Goal: Task Accomplishment & Management: Use online tool/utility

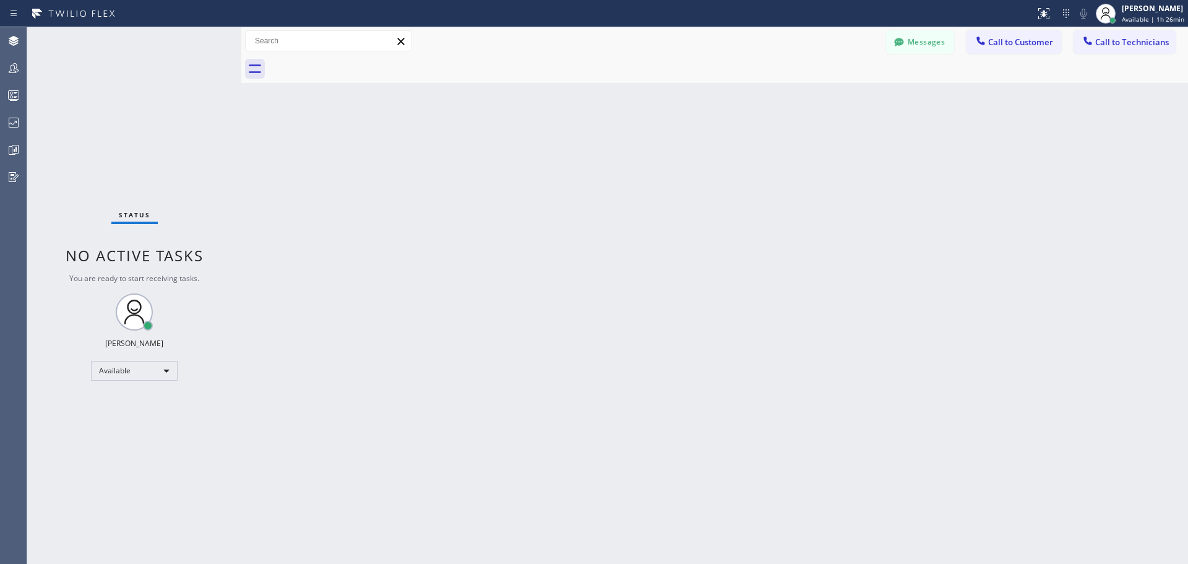
click at [1035, 46] on span "Call to Customer" at bounding box center [1020, 42] width 65 height 11
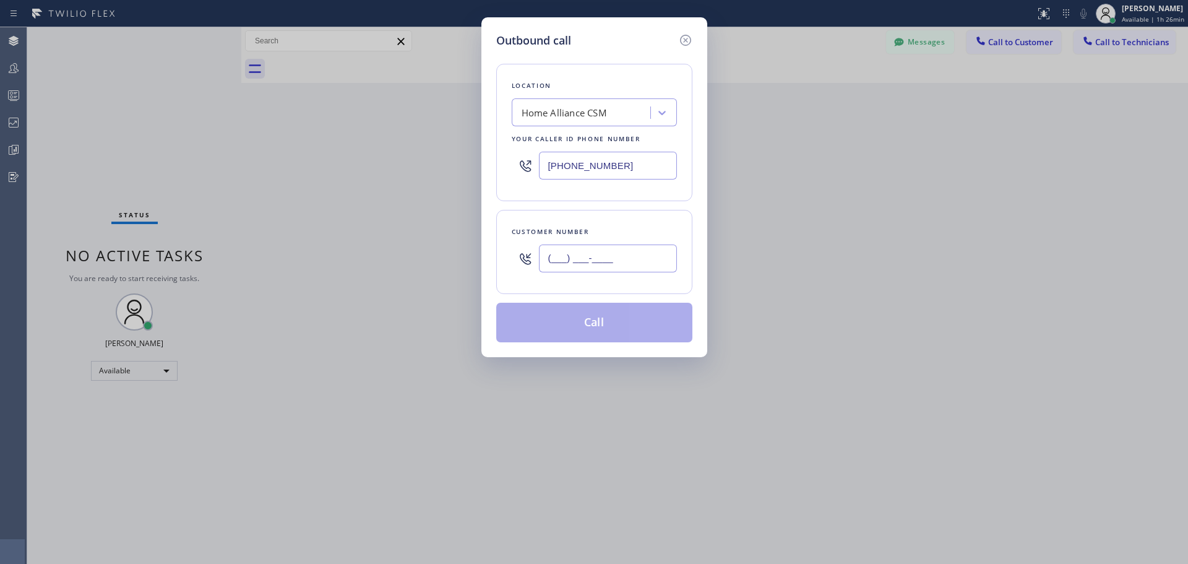
click at [588, 256] on input "(___) ___-____" at bounding box center [608, 258] width 138 height 28
paste input "312) 961-8011"
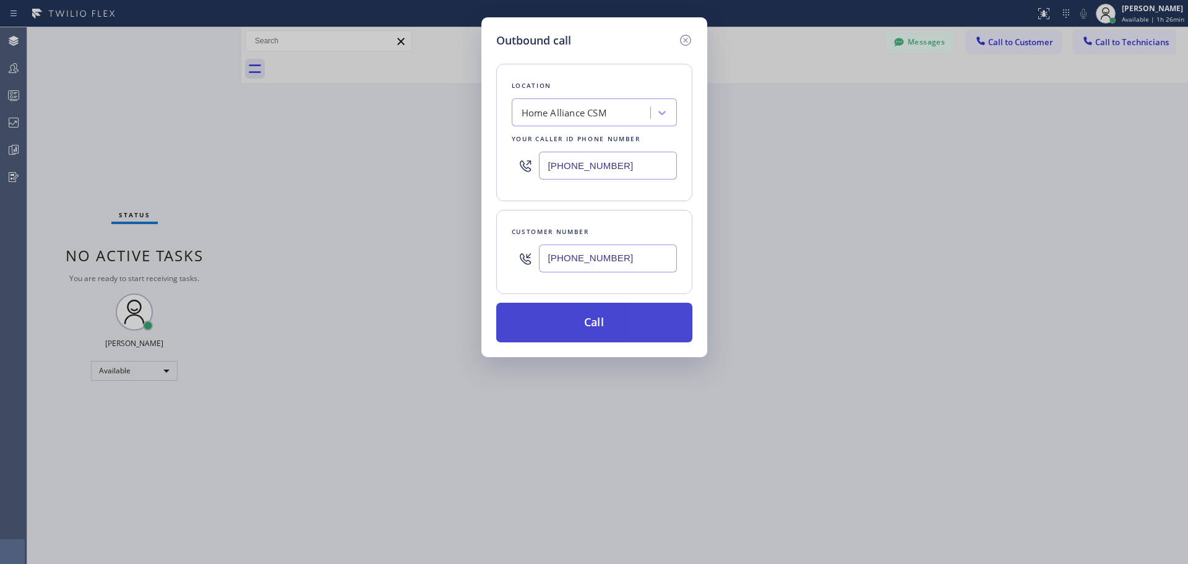
type input "[PHONE_NUMBER]"
click at [597, 329] on button "Call" at bounding box center [594, 323] width 196 height 40
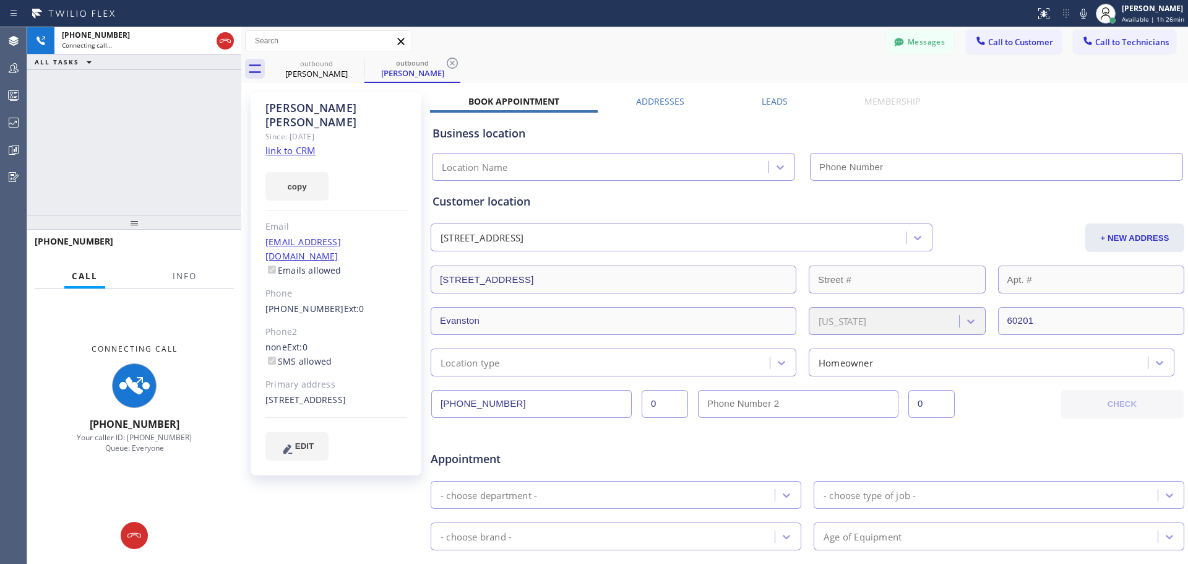
type input "[PHONE_NUMBER]"
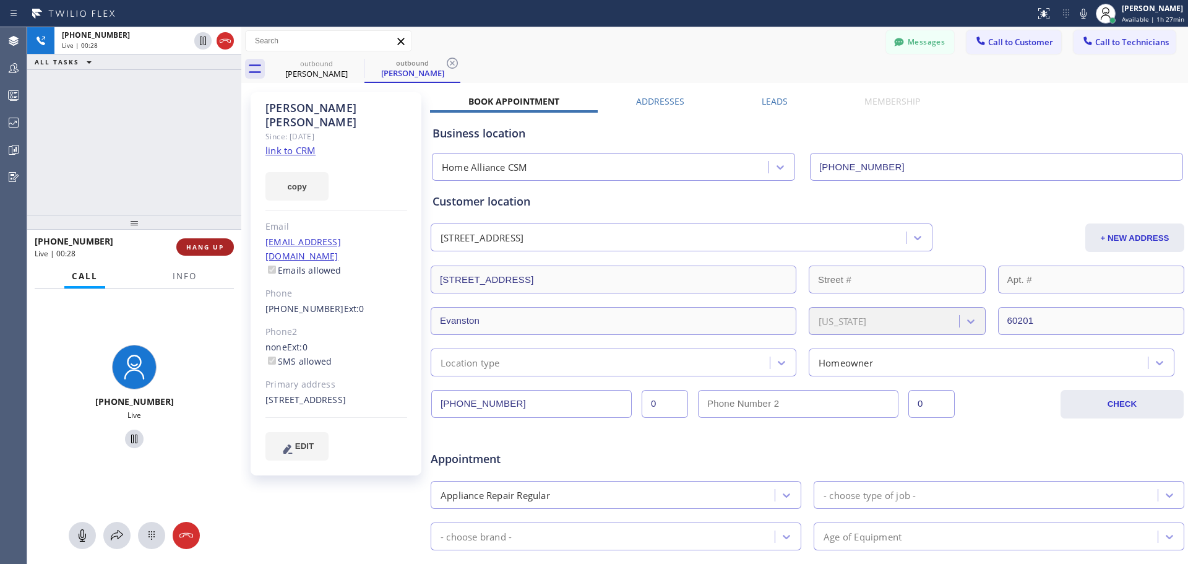
click at [202, 249] on span "HANG UP" at bounding box center [205, 247] width 38 height 9
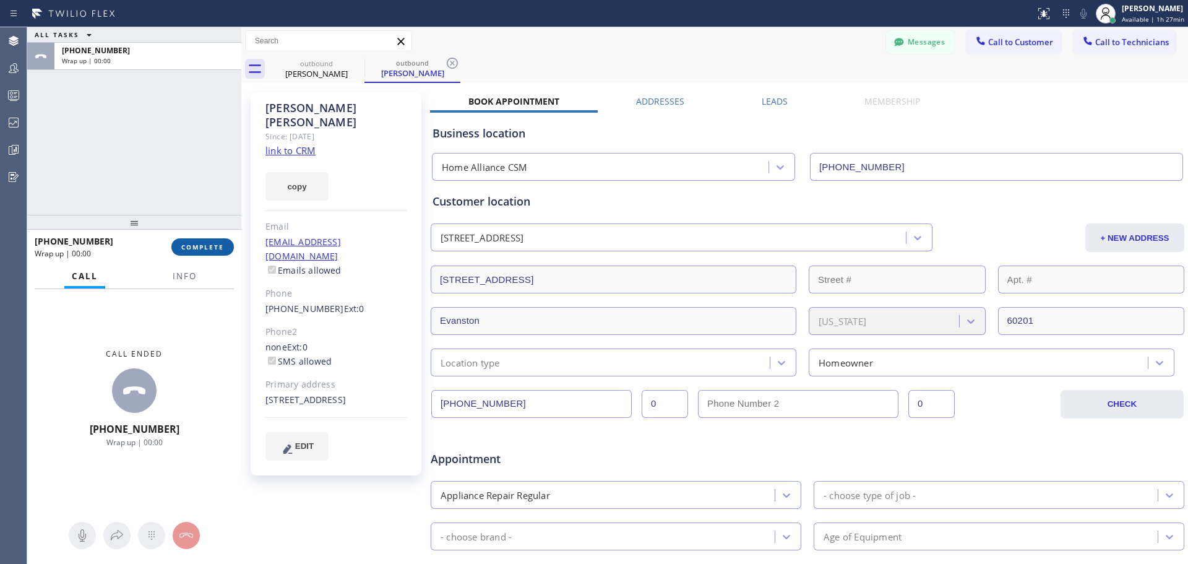
click at [208, 252] on button "COMPLETE" at bounding box center [202, 246] width 62 height 17
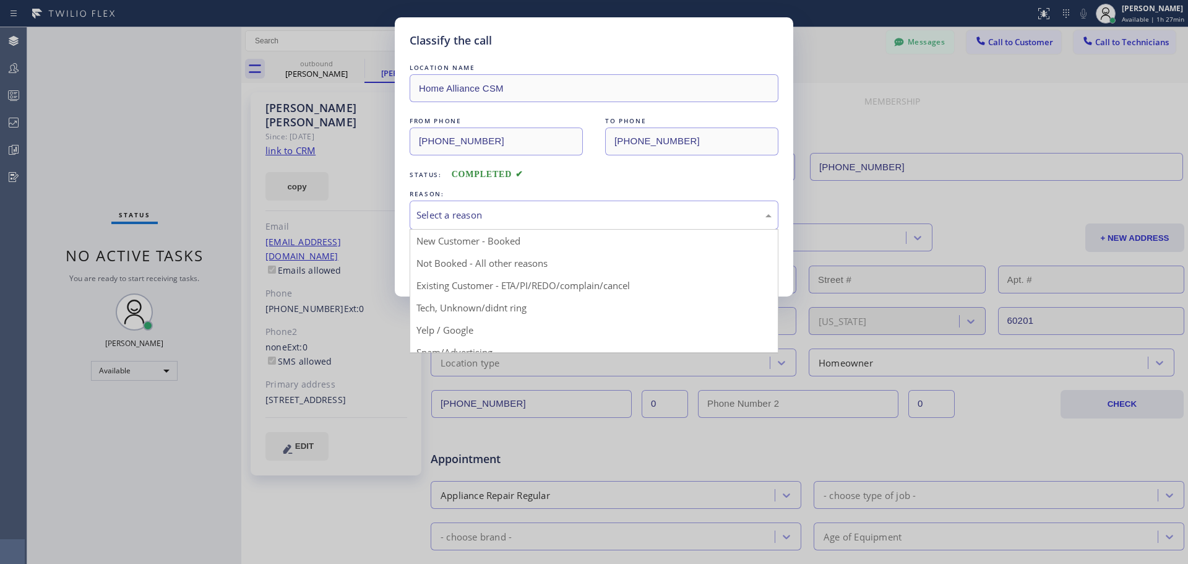
click at [525, 214] on div "Select a reason" at bounding box center [593, 215] width 355 height 14
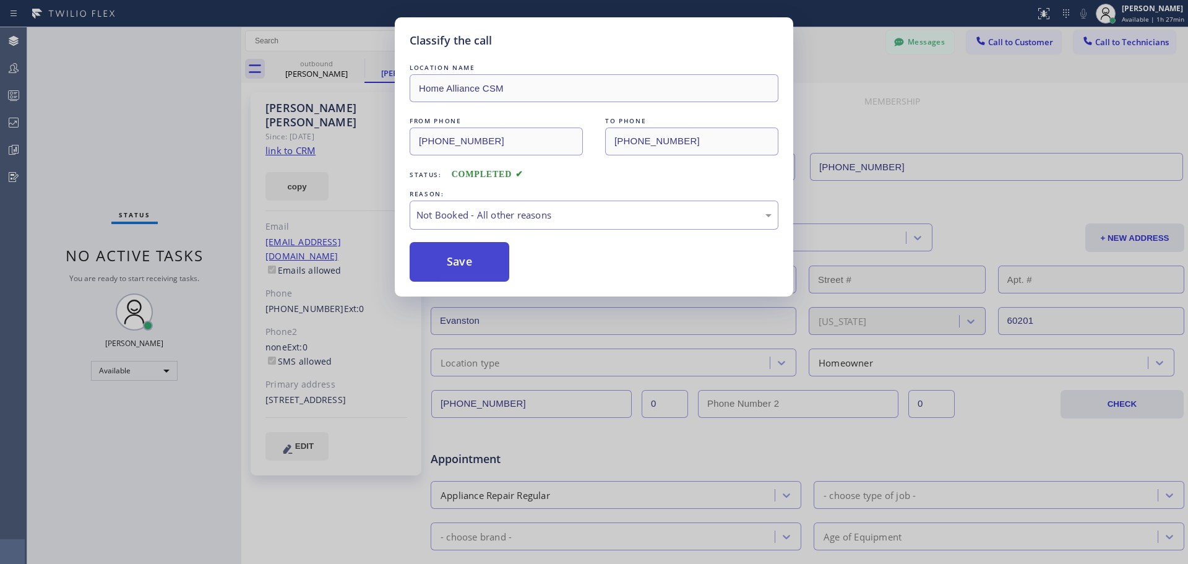
click at [465, 271] on button "Save" at bounding box center [460, 262] width 100 height 40
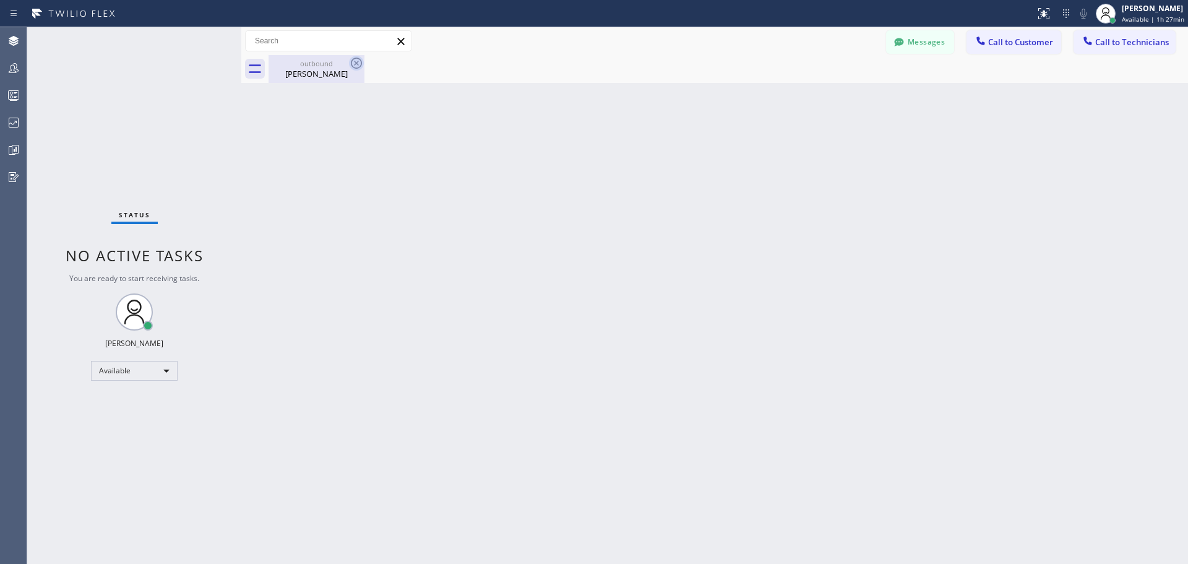
click at [353, 66] on icon at bounding box center [356, 63] width 15 height 15
click at [401, 40] on icon at bounding box center [401, 41] width 15 height 15
click at [400, 39] on icon at bounding box center [401, 41] width 15 height 15
click at [348, 71] on div "[PERSON_NAME]" at bounding box center [316, 73] width 93 height 11
click at [1134, 15] on span "Available | 1h 29min" at bounding box center [1153, 19] width 62 height 9
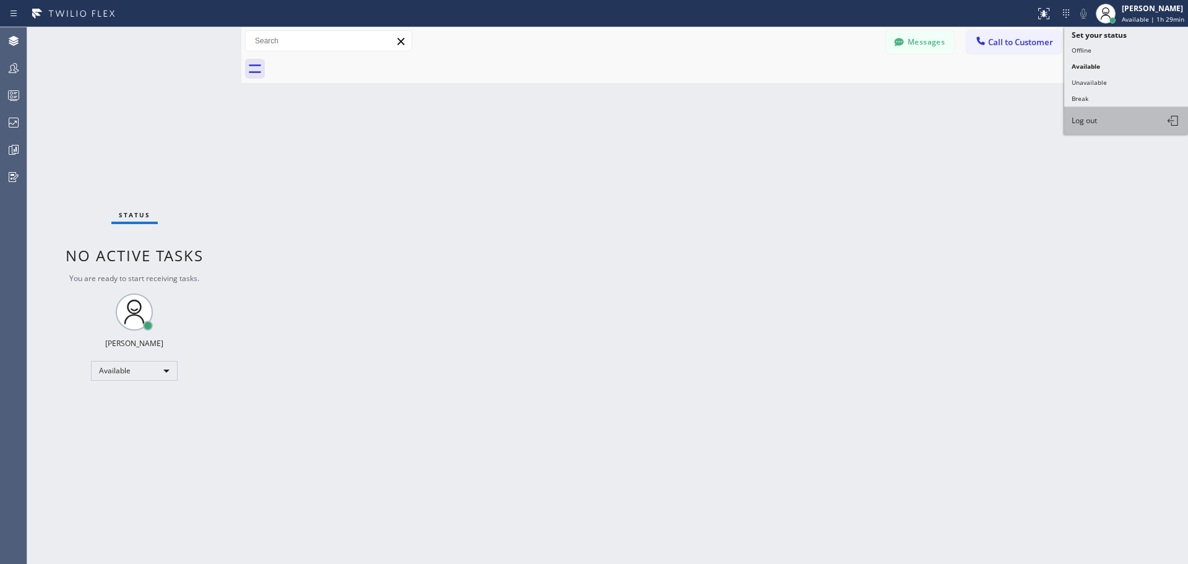
click at [1134, 123] on button "Log out" at bounding box center [1126, 120] width 124 height 27
